Goal: Transaction & Acquisition: Purchase product/service

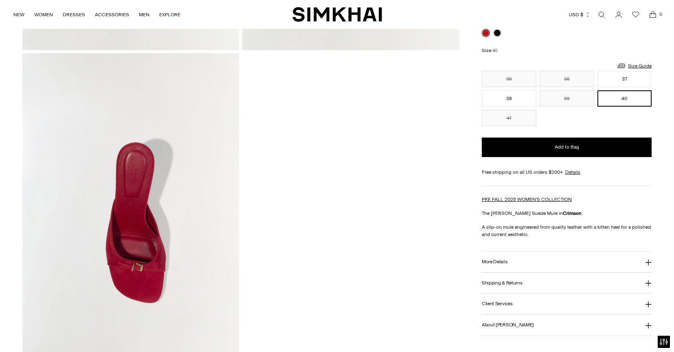
scroll to position [341, 0]
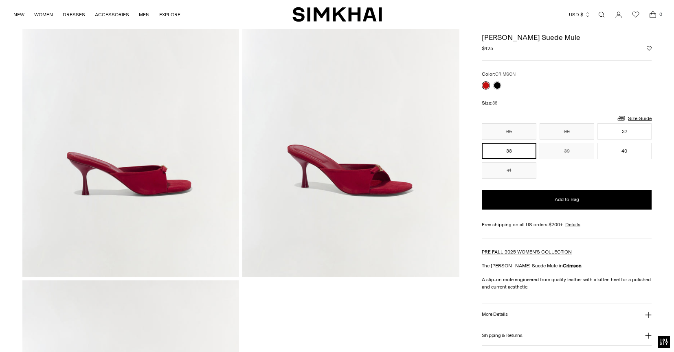
scroll to position [104, 0]
